Goal: Task Accomplishment & Management: Use online tool/utility

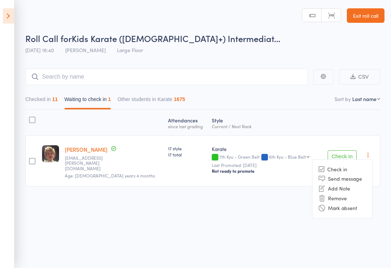
click at [357, 205] on li "Mark absent" at bounding box center [342, 208] width 60 height 10
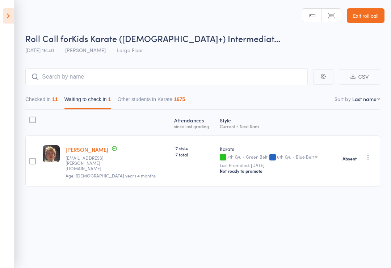
click at [4, 19] on icon at bounding box center [8, 15] width 11 height 15
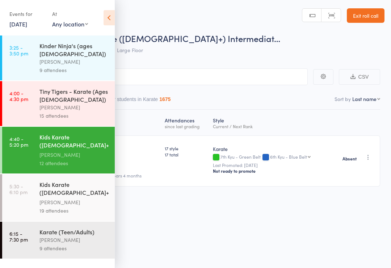
click at [47, 198] on div "[PERSON_NAME]" at bounding box center [73, 202] width 69 height 8
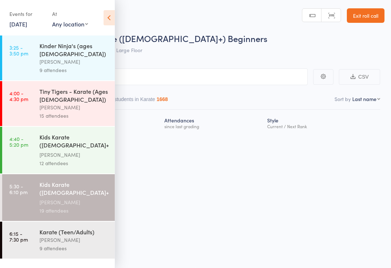
click at [111, 20] on icon at bounding box center [109, 17] width 11 height 15
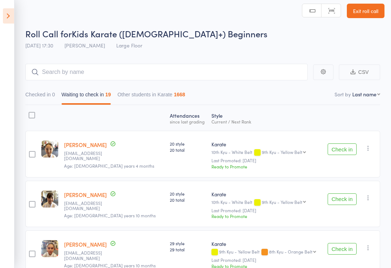
click at [34, 157] on div at bounding box center [32, 154] width 7 height 7
click at [30, 152] on input "checkbox" at bounding box center [30, 152] width 0 height 0
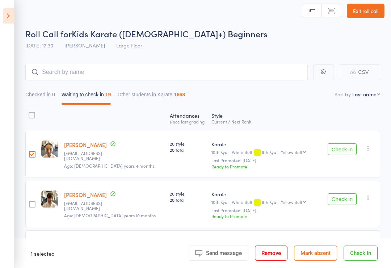
click at [30, 208] on label at bounding box center [32, 205] width 7 height 8
click at [30, 202] on input "checkbox" at bounding box center [30, 202] width 0 height 0
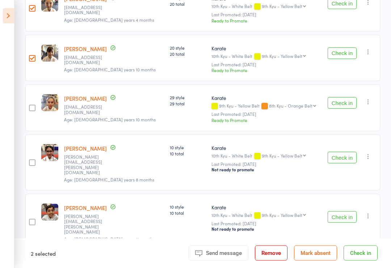
scroll to position [158, 0]
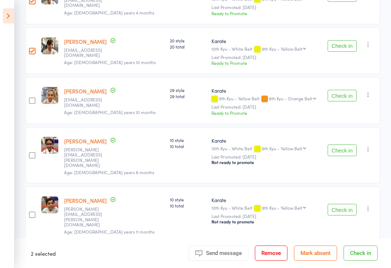
click at [362, 261] on button "Check in" at bounding box center [361, 252] width 34 height 15
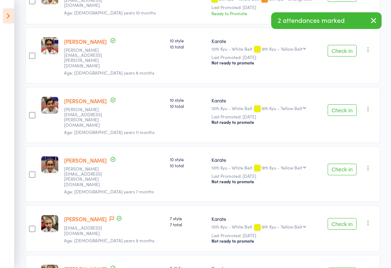
click at [33, 56] on label at bounding box center [32, 56] width 7 height 8
click at [30, 54] on input "checkbox" at bounding box center [30, 54] width 0 height 0
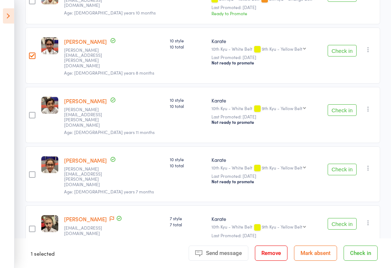
click at [30, 112] on div at bounding box center [32, 115] width 7 height 7
click at [30, 113] on input "checkbox" at bounding box center [30, 113] width 0 height 0
click at [30, 171] on div at bounding box center [32, 174] width 7 height 7
click at [30, 172] on input "checkbox" at bounding box center [30, 172] width 0 height 0
click at [362, 261] on button "Check in" at bounding box center [361, 252] width 34 height 15
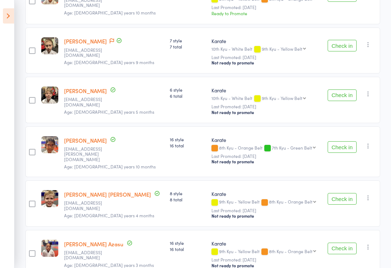
click at [339, 39] on div "Check in Check in Send message Add Note Remove [PERSON_NAME] absent" at bounding box center [352, 51] width 58 height 46
click at [338, 44] on button "Check in" at bounding box center [342, 46] width 29 height 12
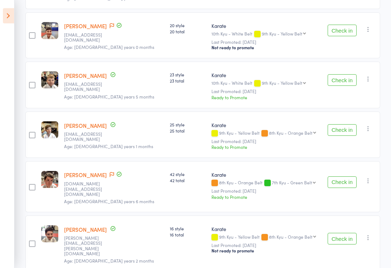
scroll to position [430, 0]
click at [345, 233] on button "Check in" at bounding box center [342, 239] width 29 height 12
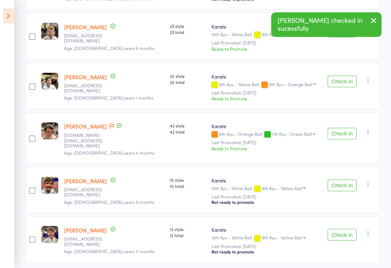
scroll to position [483, 0]
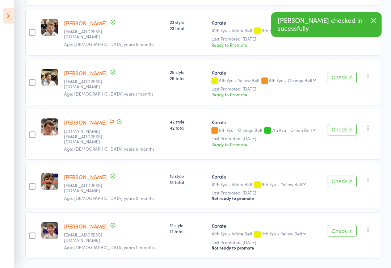
click at [348, 225] on button "Check in" at bounding box center [342, 231] width 29 height 12
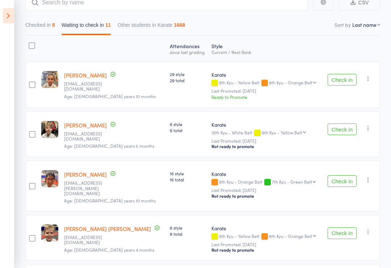
scroll to position [69, 0]
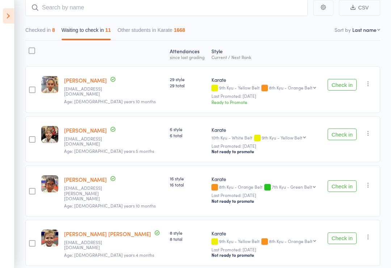
click at [41, 29] on button "Checked in 8" at bounding box center [40, 32] width 30 height 17
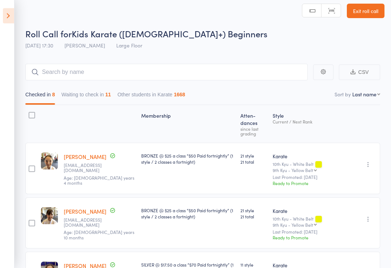
scroll to position [0, 0]
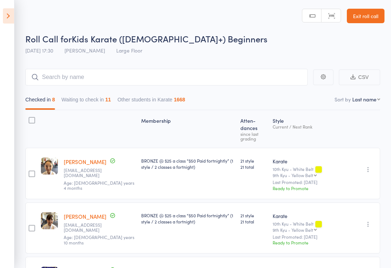
click at [94, 103] on button "Waiting to check in 11" at bounding box center [87, 101] width 50 height 17
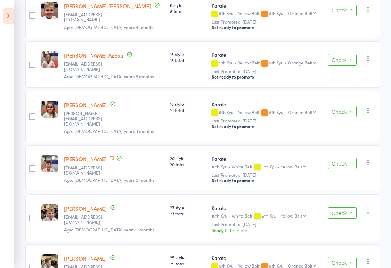
scroll to position [296, 0]
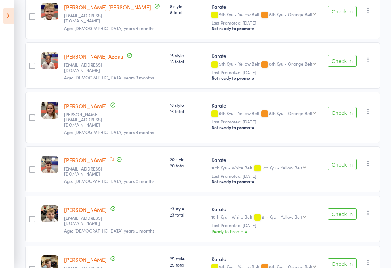
click at [346, 159] on button "Check in" at bounding box center [342, 165] width 29 height 12
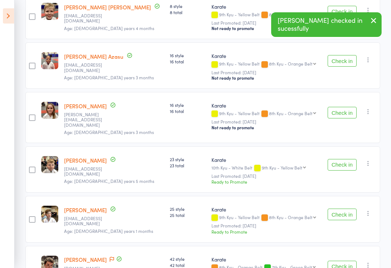
click at [344, 58] on button "Check in" at bounding box center [342, 61] width 29 height 12
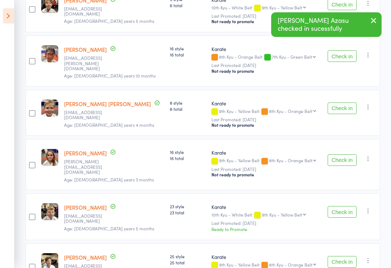
scroll to position [198, 0]
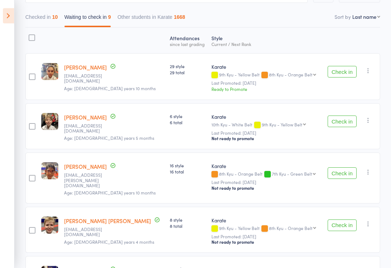
click at [346, 123] on button "Check in" at bounding box center [342, 122] width 29 height 12
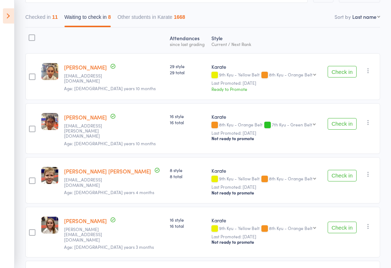
click at [345, 223] on button "Check in" at bounding box center [342, 228] width 29 height 12
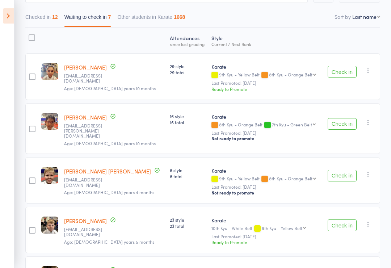
click at [343, 223] on button "Check in" at bounding box center [342, 225] width 29 height 12
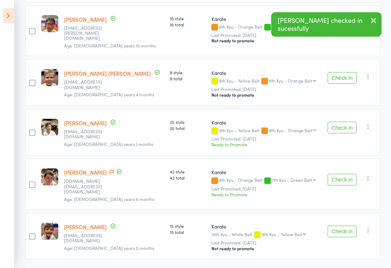
scroll to position [185, 0]
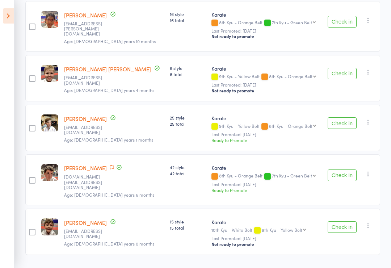
click at [344, 118] on button "Check in" at bounding box center [342, 123] width 29 height 12
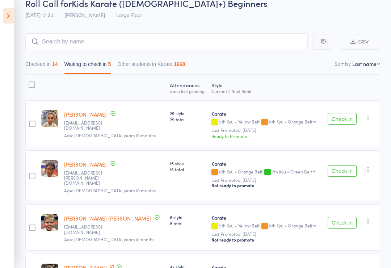
scroll to position [38, 0]
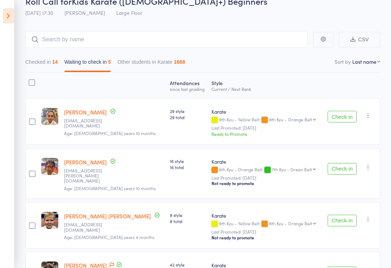
click at [342, 218] on button "Check in" at bounding box center [342, 221] width 29 height 12
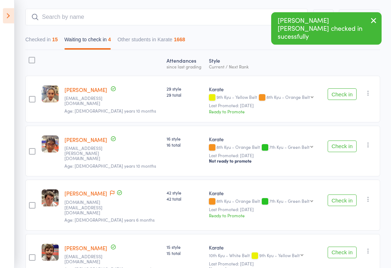
scroll to position [85, 0]
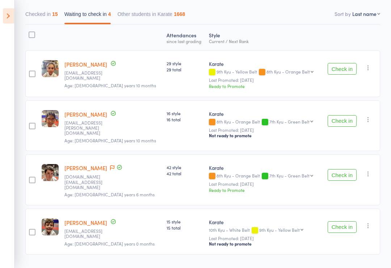
click at [342, 119] on button "Check in" at bounding box center [342, 121] width 29 height 12
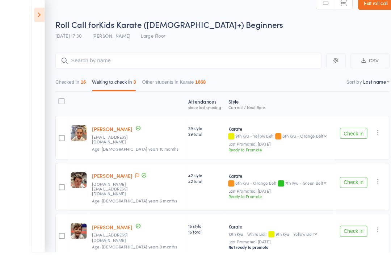
scroll to position [27, 0]
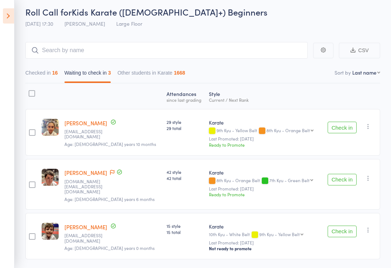
click at [37, 91] on div at bounding box center [31, 96] width 13 height 19
click at [32, 94] on div at bounding box center [32, 93] width 7 height 7
click at [30, 91] on input "checkbox" at bounding box center [30, 91] width 0 height 0
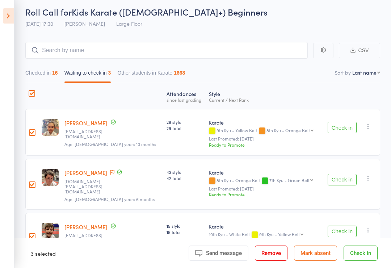
click at [311, 261] on button "Mark absent" at bounding box center [315, 252] width 43 height 15
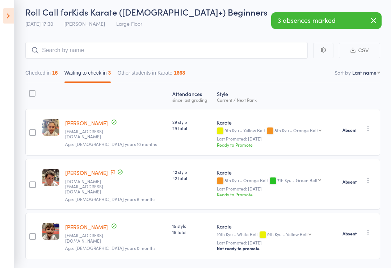
click at [5, 13] on icon at bounding box center [8, 15] width 11 height 15
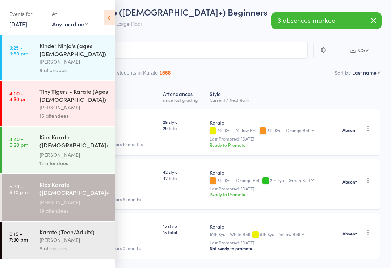
click at [54, 237] on div "[PERSON_NAME]" at bounding box center [73, 240] width 69 height 8
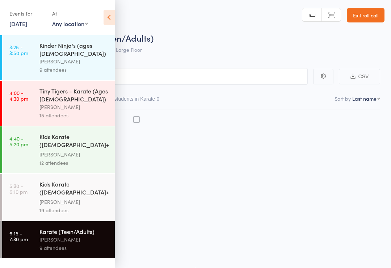
scroll to position [5, 0]
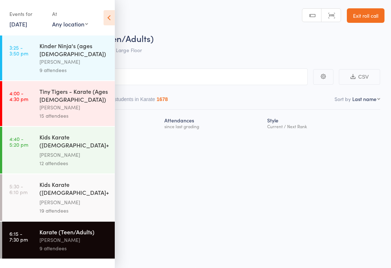
click at [108, 18] on icon at bounding box center [109, 17] width 11 height 15
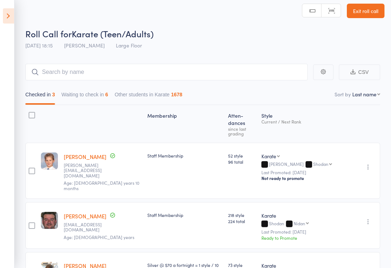
click at [99, 101] on button "Waiting to check in 6" at bounding box center [85, 96] width 47 height 17
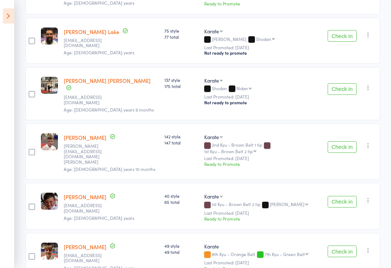
scroll to position [185, 0]
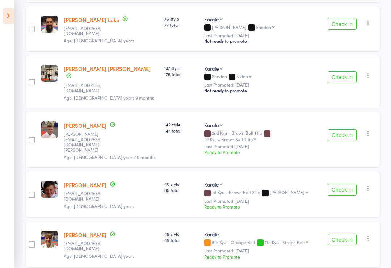
click at [12, 189] on aside "Events for [DATE] [DATE] [DATE] Sun Mon Tue Wed Thu Fri Sat 36 31 01 02 03 04 0…" at bounding box center [7, 134] width 14 height 268
click at [13, 20] on icon at bounding box center [8, 15] width 11 height 15
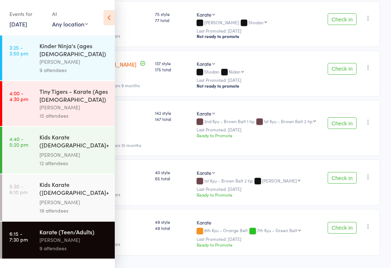
click at [27, 26] on link "[DATE]" at bounding box center [18, 24] width 18 height 8
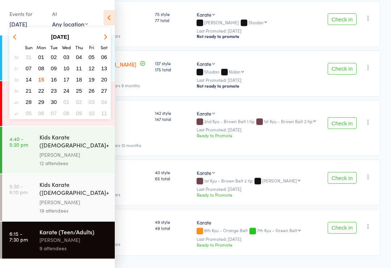
click at [106, 79] on span "20" at bounding box center [104, 79] width 6 height 6
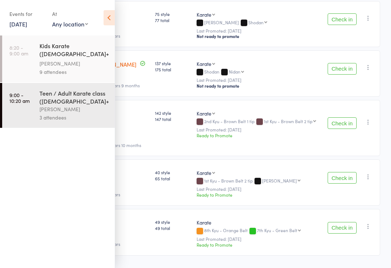
click at [70, 109] on div "[PERSON_NAME]" at bounding box center [73, 109] width 69 height 8
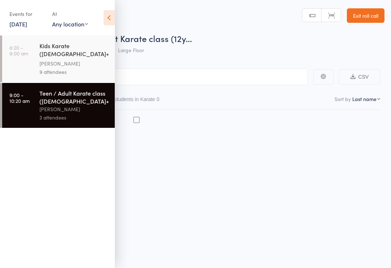
scroll to position [5, 0]
click at [113, 17] on icon at bounding box center [109, 17] width 11 height 15
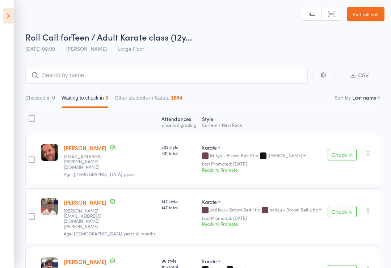
scroll to position [0, 0]
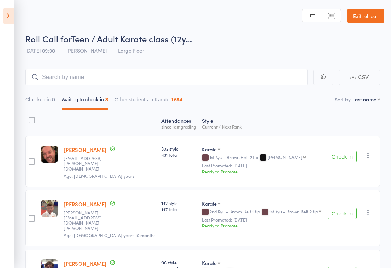
click at [292, 211] on div "1st Kyu - Brown Belt 2 tip 1st Kyu - Brown Belt 2 tip Shodan Ho Shodan [PERSON_…" at bounding box center [293, 211] width 49 height 5
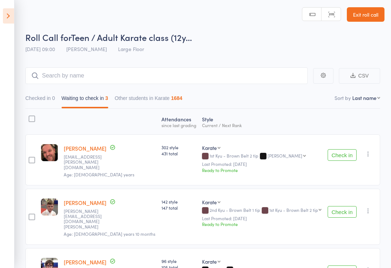
scroll to position [3, 0]
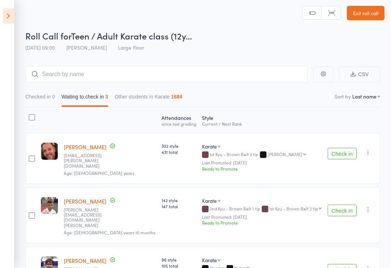
click at [12, 18] on icon at bounding box center [8, 15] width 11 height 15
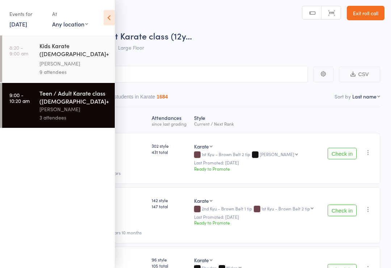
click at [27, 22] on link "[DATE]" at bounding box center [18, 24] width 18 height 8
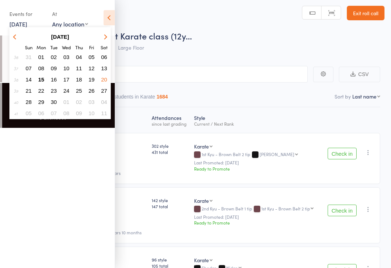
click at [42, 80] on span "15" at bounding box center [41, 79] width 6 height 6
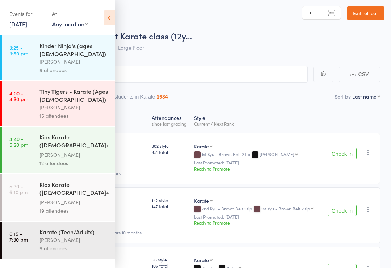
click at [68, 244] on div "9 attendees" at bounding box center [73, 248] width 69 height 8
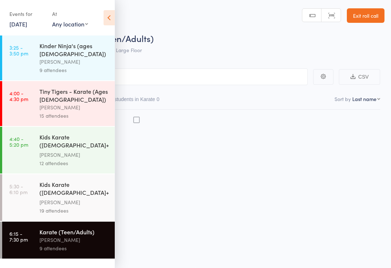
scroll to position [5, 0]
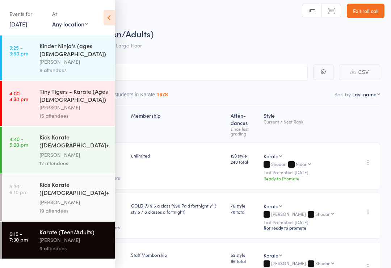
click at [101, 8] on div "Events for [DATE] [DATE] [DATE] Sun Mon Tue Wed Thu Fri Sat 36 31 01 02 03 04 0…" at bounding box center [57, 18] width 115 height 37
click at [104, 24] on icon at bounding box center [109, 17] width 11 height 15
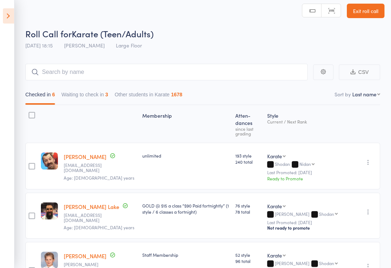
click at [93, 98] on button "Waiting to check in 3" at bounding box center [85, 96] width 47 height 17
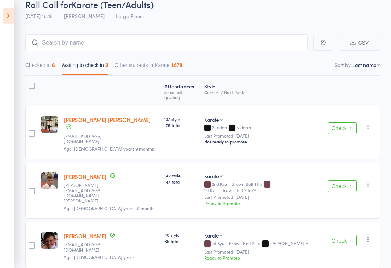
scroll to position [36, 0]
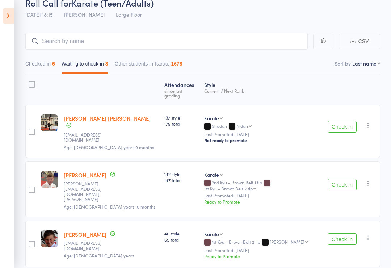
click at [344, 121] on button "Check in" at bounding box center [342, 127] width 29 height 12
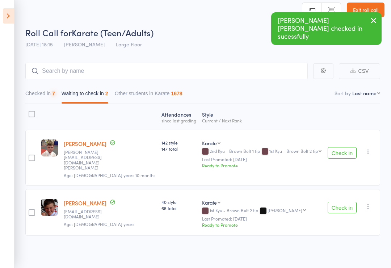
scroll to position [5, 0]
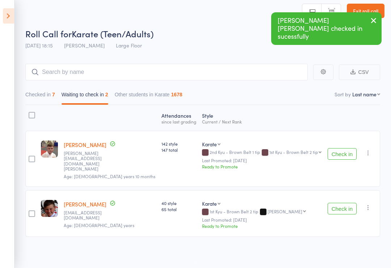
click at [344, 149] on button "Check in" at bounding box center [342, 154] width 29 height 12
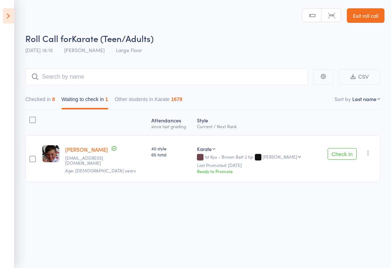
click at [7, 13] on icon at bounding box center [8, 15] width 11 height 15
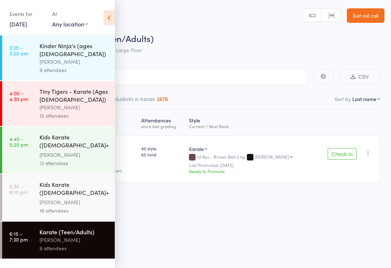
click at [110, 16] on icon at bounding box center [109, 17] width 11 height 15
